Goal: Information Seeking & Learning: Find specific fact

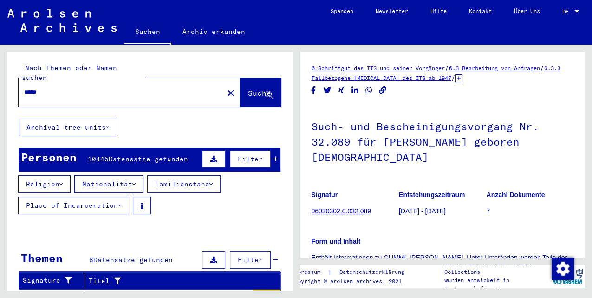
drag, startPoint x: 211, startPoint y: 83, endPoint x: 104, endPoint y: 89, distance: 107.0
click at [225, 87] on mat-icon "close" at bounding box center [230, 92] width 11 height 11
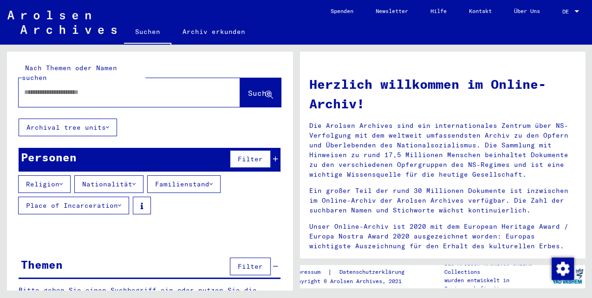
click at [85, 87] on div at bounding box center [116, 92] width 194 height 21
click at [70, 87] on input "text" at bounding box center [118, 92] width 188 height 10
type input "*******"
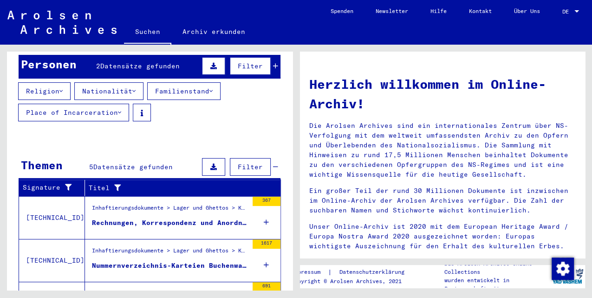
scroll to position [216, 0]
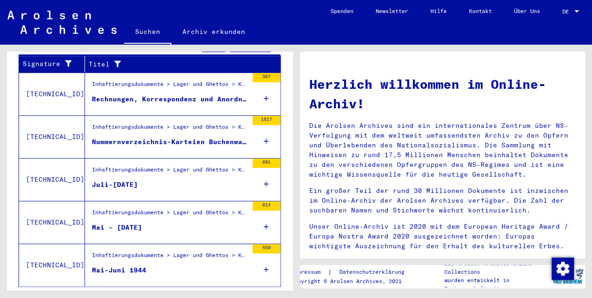
click at [137, 265] on div "Mai-Juni 1944" at bounding box center [119, 270] width 54 height 10
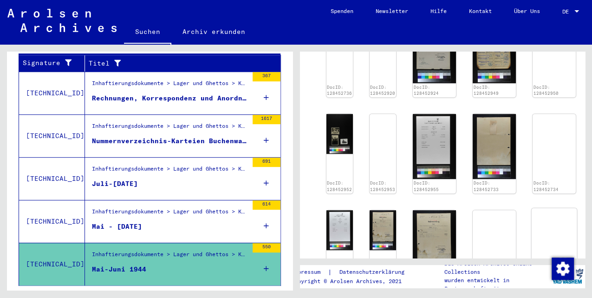
scroll to position [155, 0]
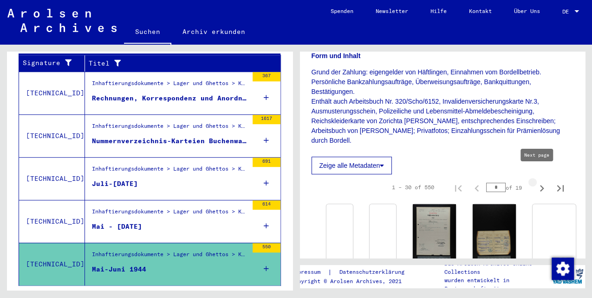
click at [540, 185] on icon "Next page" at bounding box center [542, 188] width 4 height 7
type input "*"
click at [540, 185] on icon "Next page" at bounding box center [542, 188] width 4 height 7
type input "*"
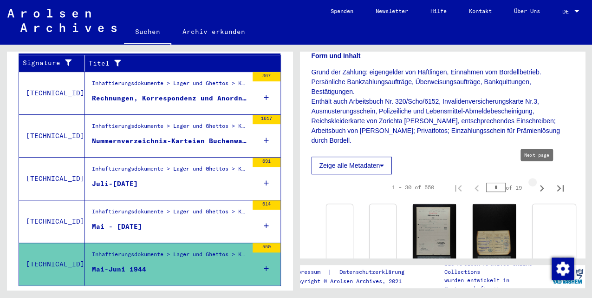
type input "*"
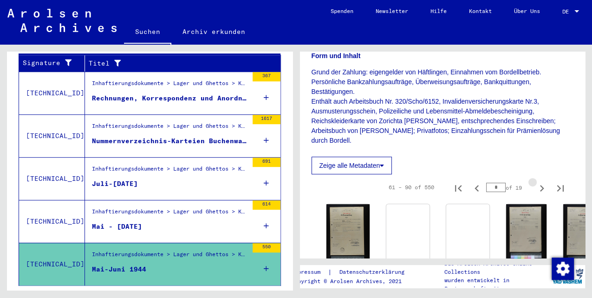
click at [540, 185] on icon "Next page" at bounding box center [542, 188] width 4 height 7
type input "*"
click at [540, 185] on icon "Next page" at bounding box center [542, 188] width 4 height 7
type input "*"
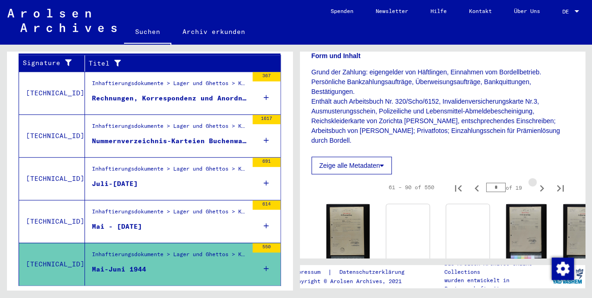
type input "*"
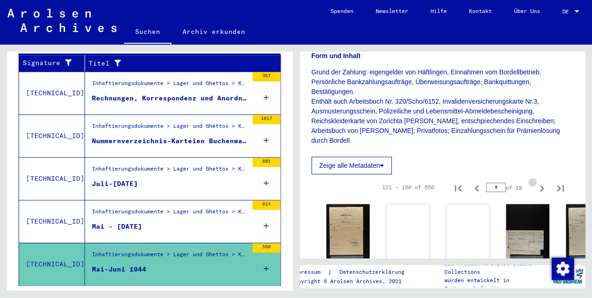
click at [540, 185] on icon "Next page" at bounding box center [542, 188] width 4 height 7
type input "*"
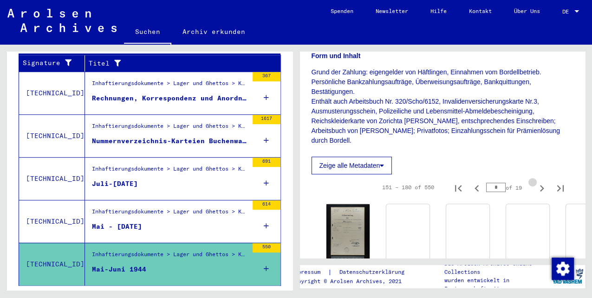
click at [540, 185] on icon "Next page" at bounding box center [542, 188] width 4 height 7
type input "*"
click at [540, 185] on icon "Next page" at bounding box center [542, 188] width 4 height 7
type input "*"
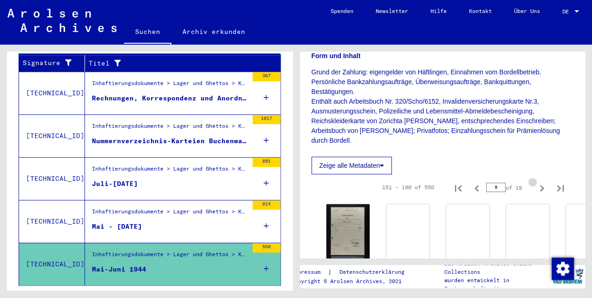
type input "*"
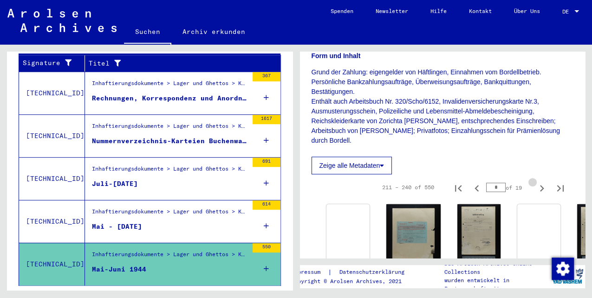
click at [540, 185] on icon "Next page" at bounding box center [542, 188] width 4 height 7
type input "*"
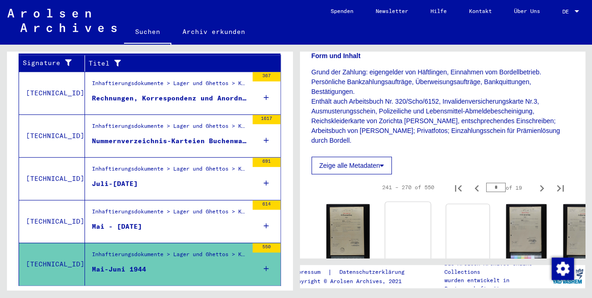
click at [389, 202] on img at bounding box center [408, 202] width 46 height 0
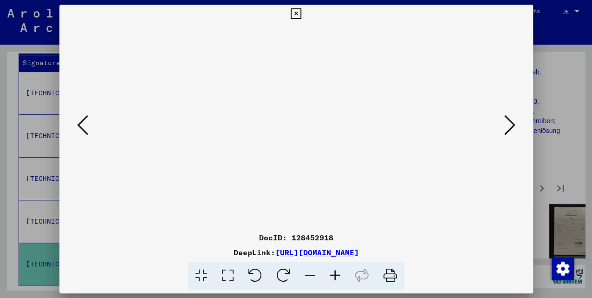
click at [293, 13] on icon at bounding box center [296, 13] width 11 height 11
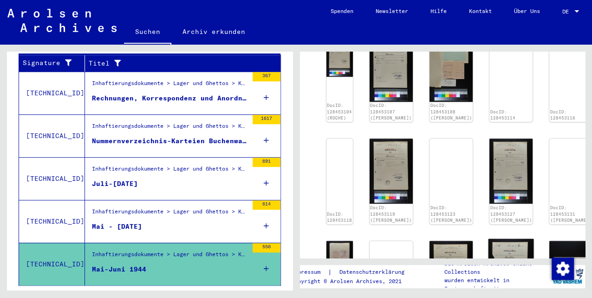
scroll to position [588, 0]
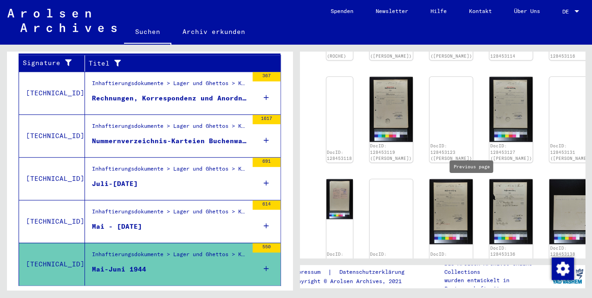
click at [470, 275] on icon "Previous page" at bounding box center [476, 281] width 13 height 13
type input "*"
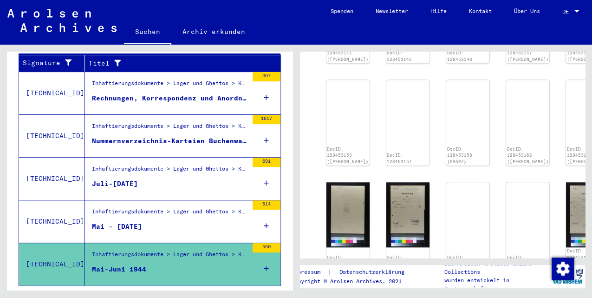
scroll to position [226, 0]
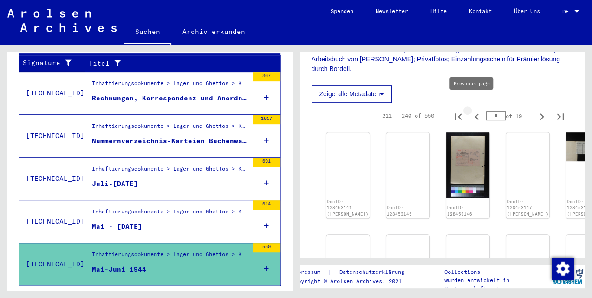
click at [475, 113] on icon "Previous page" at bounding box center [477, 116] width 4 height 7
type input "*"
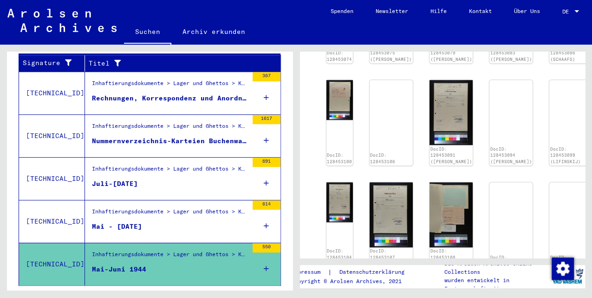
scroll to position [567, 0]
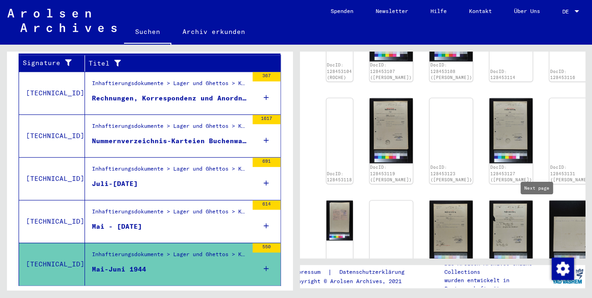
click at [536, 296] on icon "Next page" at bounding box center [541, 302] width 13 height 13
type input "*"
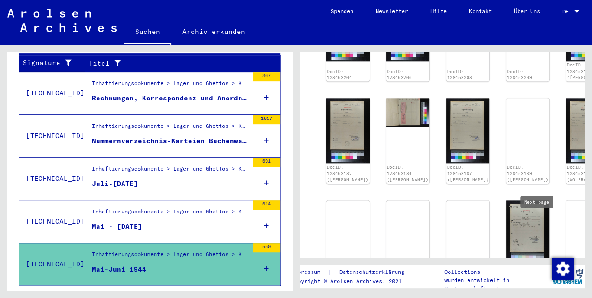
click at [540, 297] on icon "Next page" at bounding box center [542, 303] width 4 height 7
type input "*"
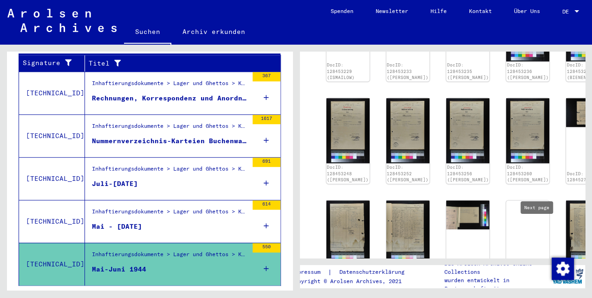
click at [540, 294] on icon "Next page" at bounding box center [542, 297] width 4 height 7
type input "**"
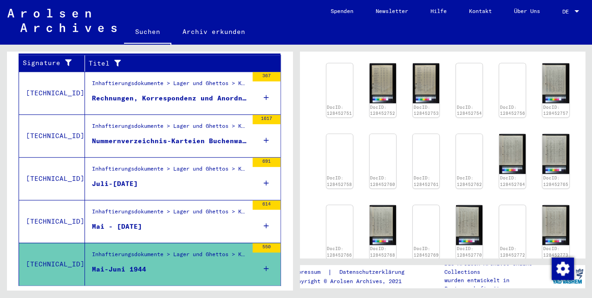
scroll to position [515, 0]
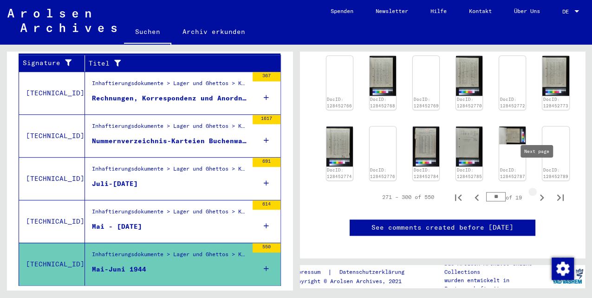
click at [540, 194] on icon "Next page" at bounding box center [542, 197] width 4 height 7
type input "**"
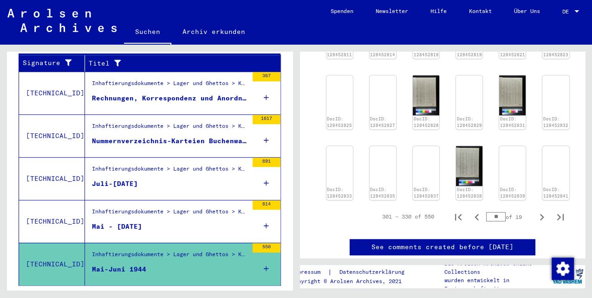
scroll to position [494, 0]
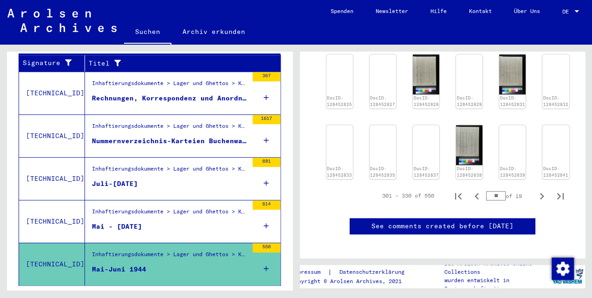
click at [224, 207] on div "Inhaftierungsdokumente > Lager und Ghettos > Konzentrationslager [GEOGRAPHIC_DA…" at bounding box center [170, 213] width 156 height 13
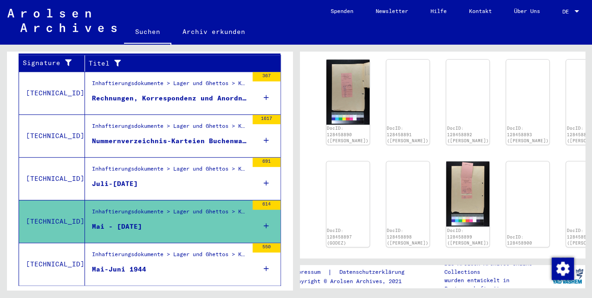
scroll to position [646, 0]
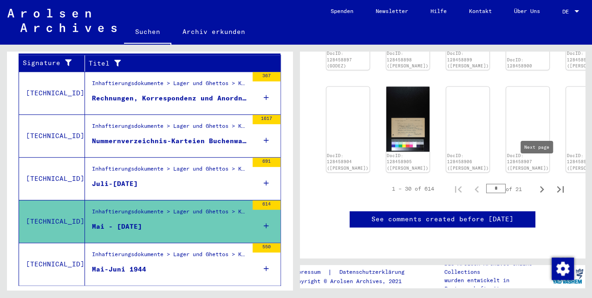
click at [535, 183] on icon "Next page" at bounding box center [541, 189] width 13 height 13
type input "*"
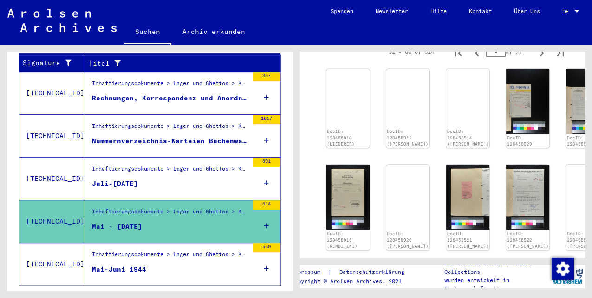
scroll to position [65, 0]
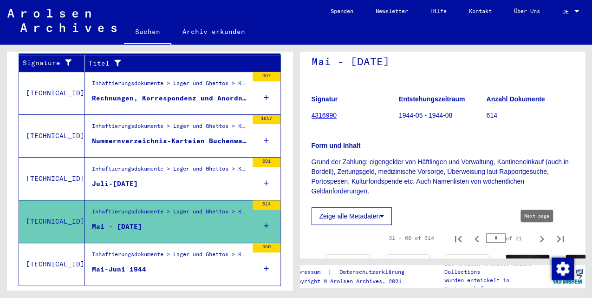
click at [538, 235] on icon "Next page" at bounding box center [541, 238] width 13 height 13
type input "*"
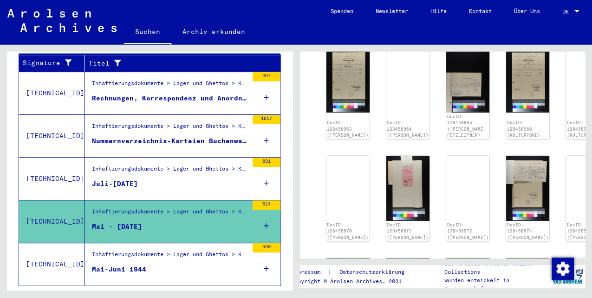
scroll to position [591, 0]
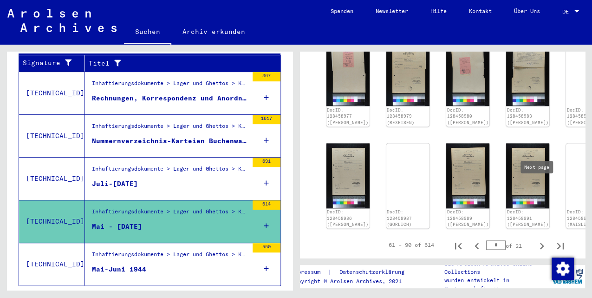
click at [538, 239] on icon "Next page" at bounding box center [541, 245] width 13 height 13
type input "*"
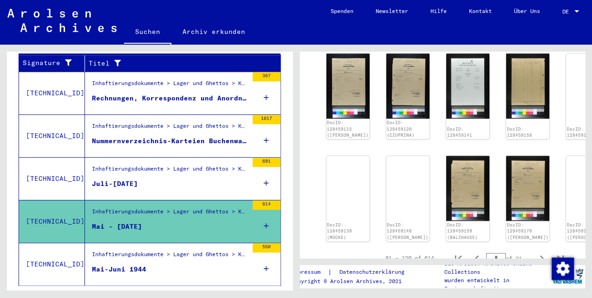
scroll to position [576, 0]
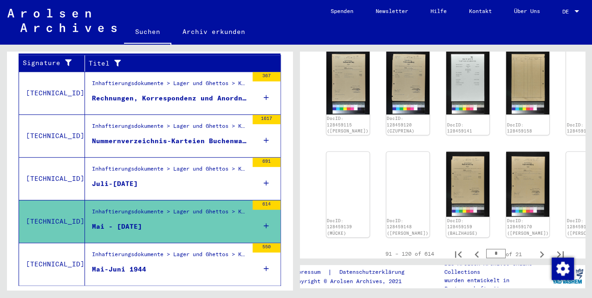
click at [164, 264] on figure "Mai-Juni 1944" at bounding box center [170, 271] width 156 height 14
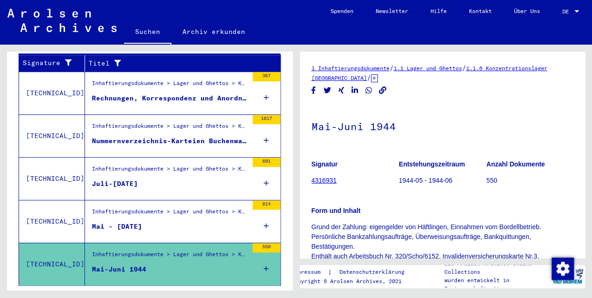
scroll to position [216, 0]
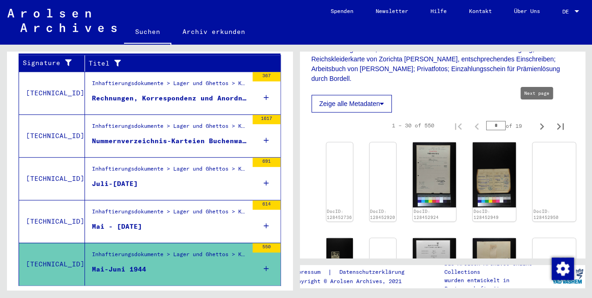
click at [539, 120] on icon "Next page" at bounding box center [541, 126] width 13 height 13
type input "*"
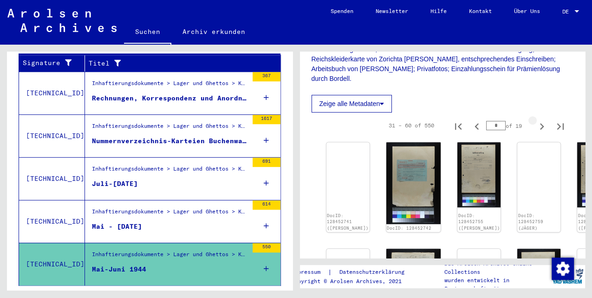
click at [539, 120] on icon "Next page" at bounding box center [541, 126] width 13 height 13
type input "*"
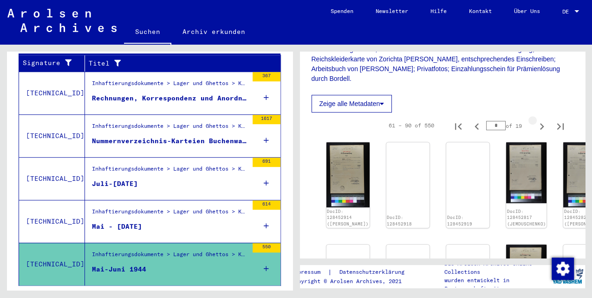
click at [539, 120] on icon "Next page" at bounding box center [541, 126] width 13 height 13
type input "*"
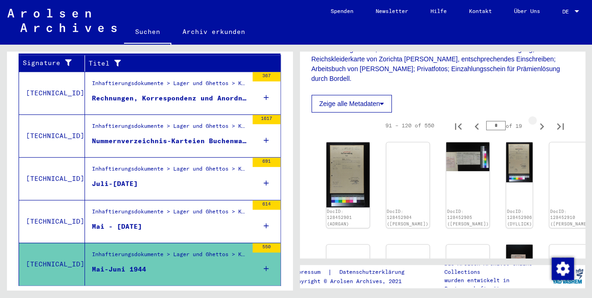
click at [539, 120] on icon "Next page" at bounding box center [541, 126] width 13 height 13
type input "*"
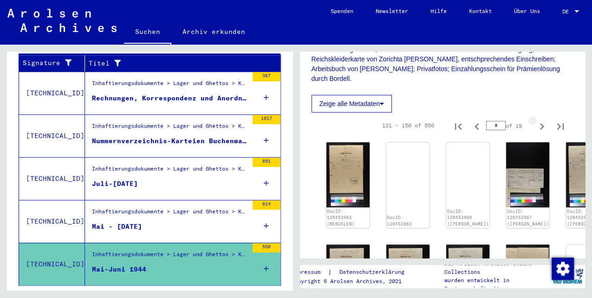
click at [539, 120] on icon "Next page" at bounding box center [541, 126] width 13 height 13
type input "*"
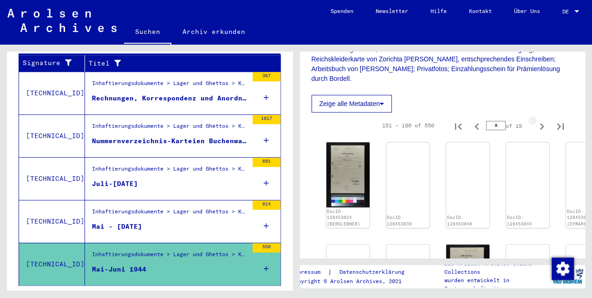
click at [539, 120] on icon "Next page" at bounding box center [541, 126] width 13 height 13
type input "*"
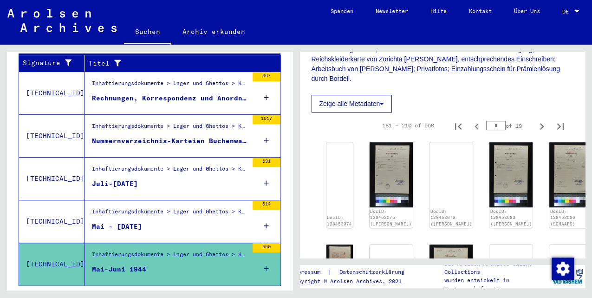
click at [539, 120] on icon "Next page" at bounding box center [541, 126] width 13 height 13
type input "*"
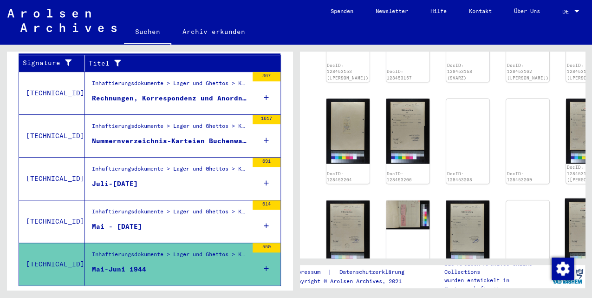
scroll to position [557, 0]
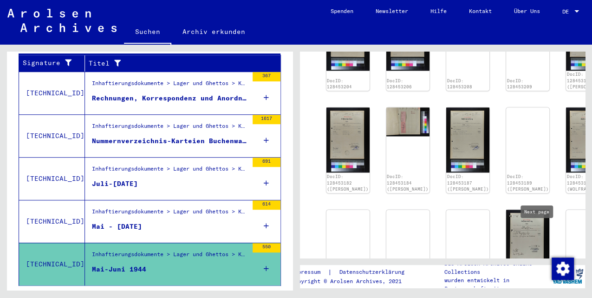
type input "*"
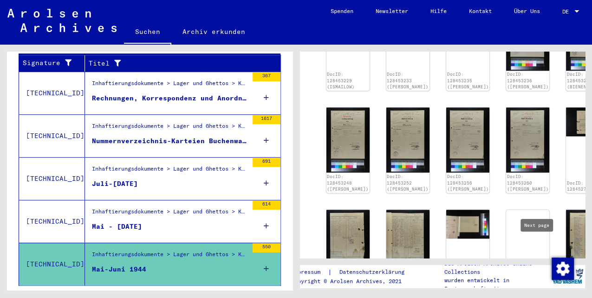
type input "**"
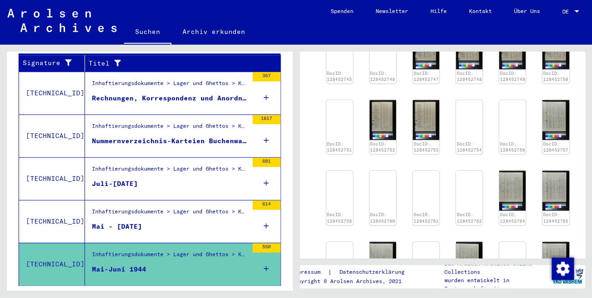
scroll to position [515, 0]
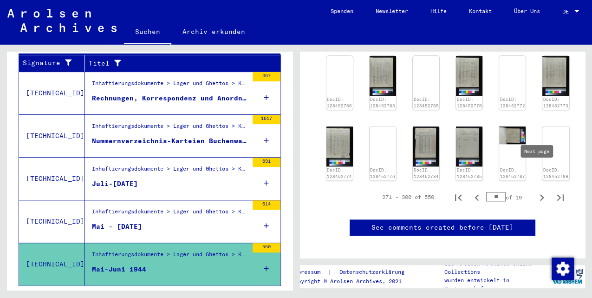
click at [537, 191] on icon "Next page" at bounding box center [541, 197] width 13 height 13
type input "**"
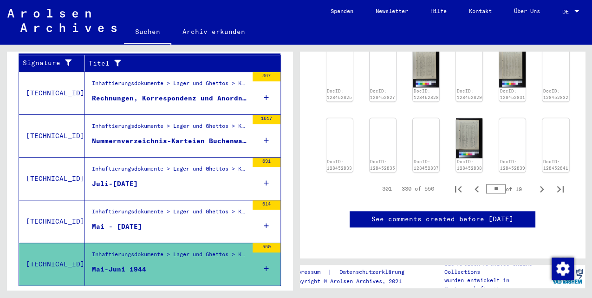
click at [537, 183] on icon "Next page" at bounding box center [541, 189] width 13 height 13
type input "**"
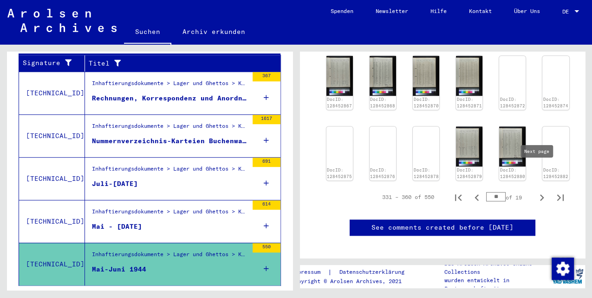
click at [536, 191] on icon "Next page" at bounding box center [541, 197] width 13 height 13
type input "**"
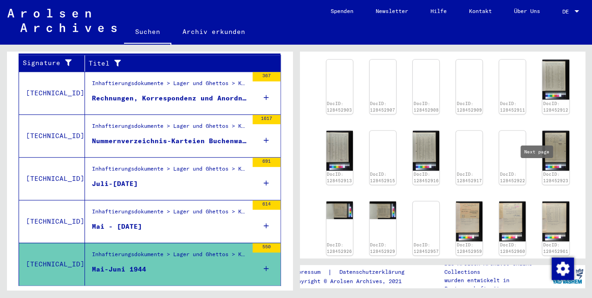
click at [537, 266] on icon "Next page" at bounding box center [541, 272] width 13 height 13
type input "**"
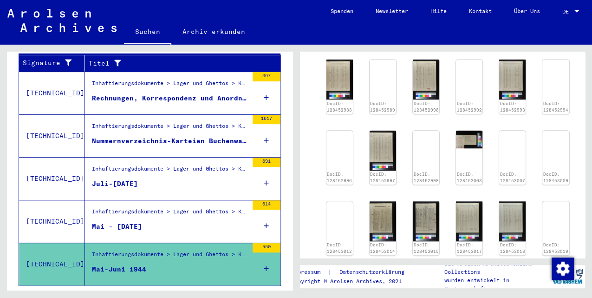
scroll to position [329, 0]
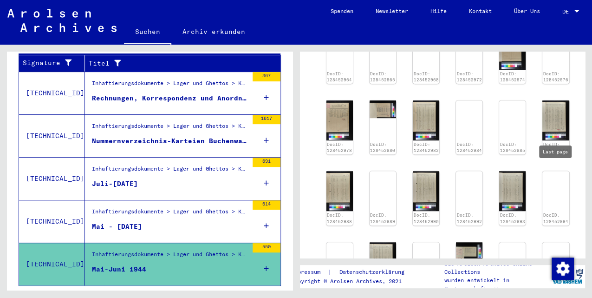
type input "**"
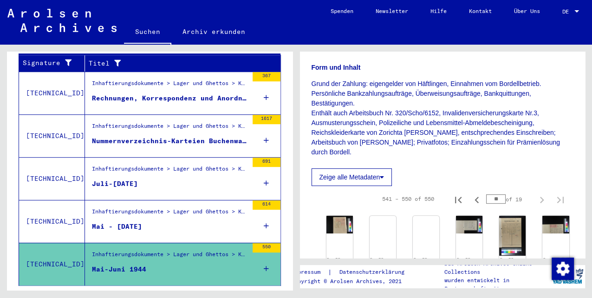
scroll to position [298, 0]
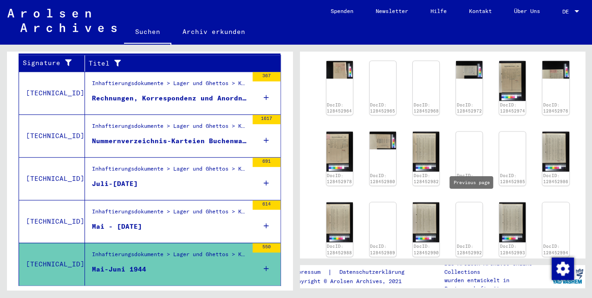
type input "**"
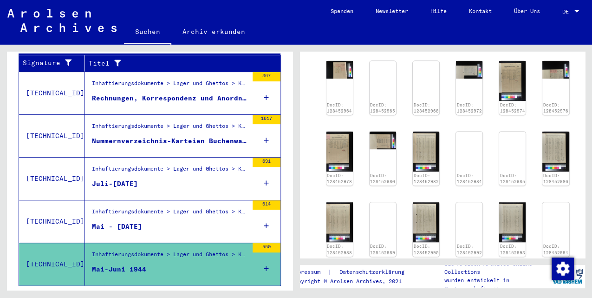
type input "**"
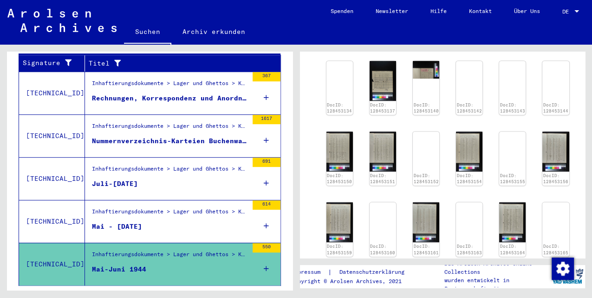
type input "**"
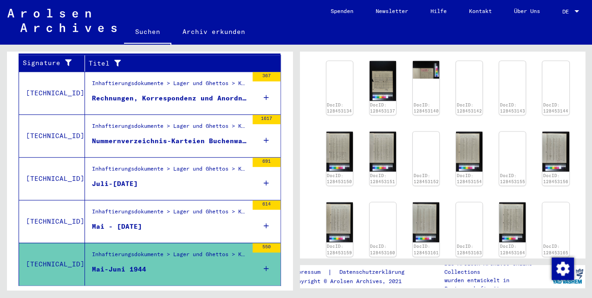
type input "**"
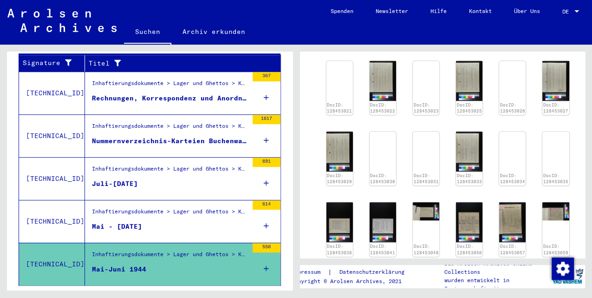
type input "**"
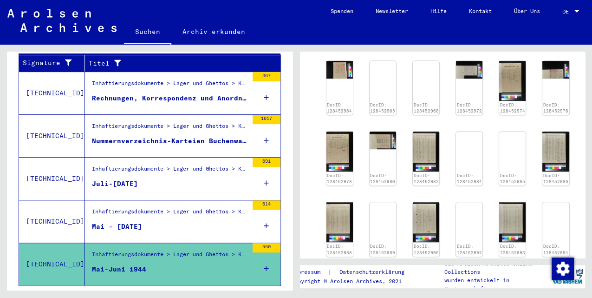
type input "**"
click at [476, 203] on div "DocID: 128452964 DocID: 128452965 DocID: 128452968 DocID: 128452972 DocID: 1284…" at bounding box center [443, 229] width 240 height 344
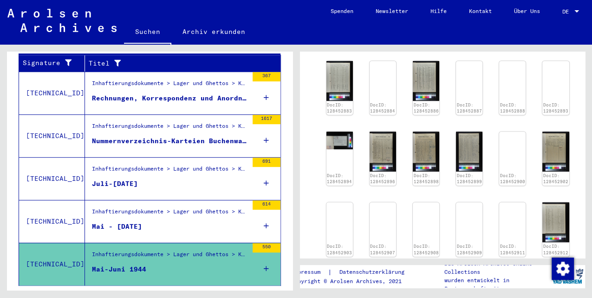
click at [476, 203] on div "DocID: 128452883 DocID: 128452884 DocID: 128452886 DocID: 128452887 DocID: 1284…" at bounding box center [443, 229] width 240 height 344
click at [307, 177] on yv-its-full-details "1 Inhaftierungsdokumente / 1.1 Lager und Ghettos / 1.1.6 Konzentrationslager [G…" at bounding box center [443, 118] width 286 height 706
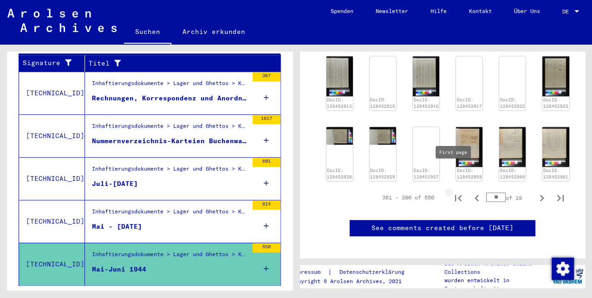
click at [455, 195] on icon "First page" at bounding box center [458, 198] width 7 height 7
type input "*"
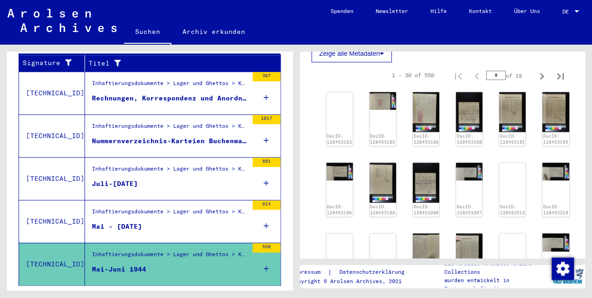
scroll to position [236, 0]
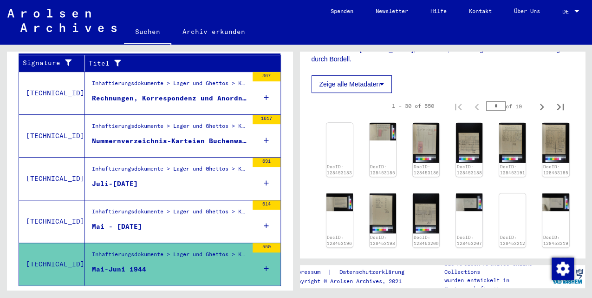
click at [163, 264] on figure "Mai-Juni 1944" at bounding box center [170, 271] width 156 height 14
click at [264, 257] on icon at bounding box center [266, 268] width 5 height 33
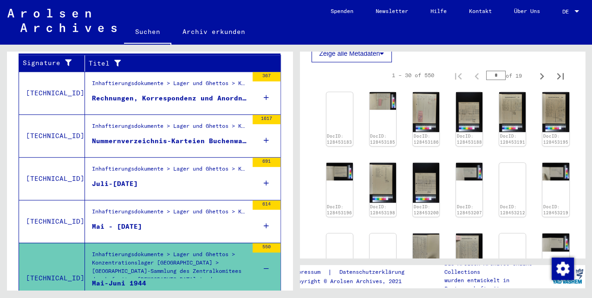
scroll to position [281, 0]
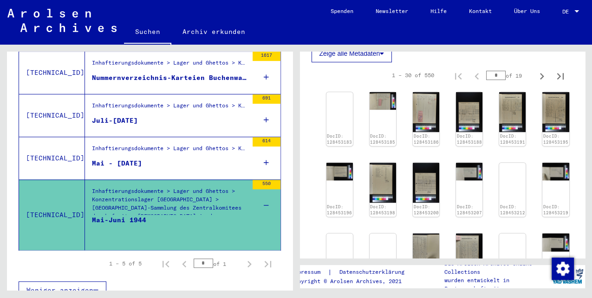
click at [493, 71] on input "*" at bounding box center [496, 75] width 20 height 9
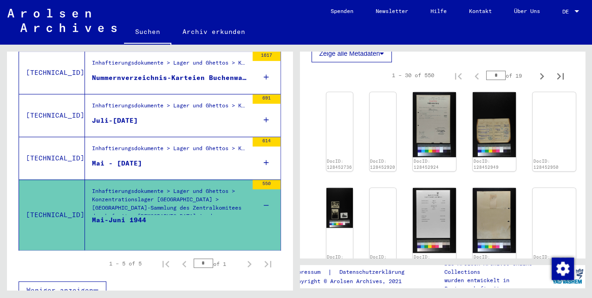
scroll to position [236, 0]
